Goal: Complete application form

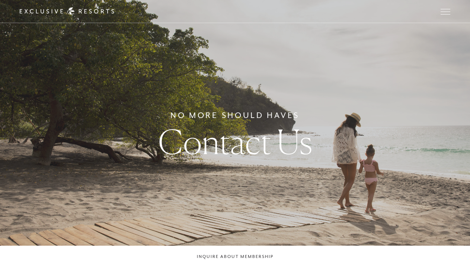
checkbox input "false"
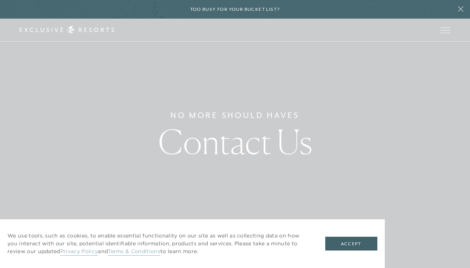
scroll to position [711, 0]
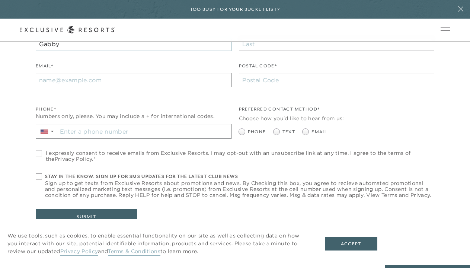
type input "Gabby"
type input "[PERSON_NAME]"
type input "[EMAIL_ADDRESS][DOMAIN_NAME]"
type input "90292"
type input "[PHONE_NUMBER]"
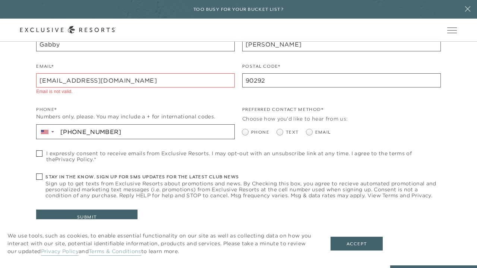
scroll to position [836, 0]
